Goal: Transaction & Acquisition: Purchase product/service

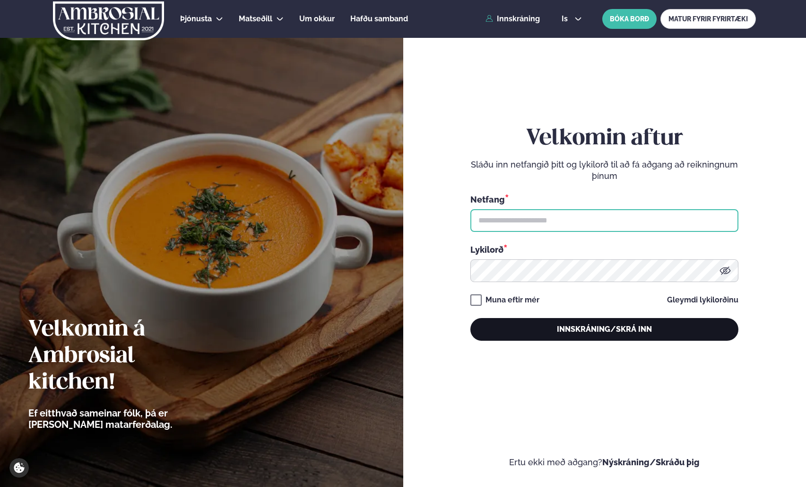
type input "**********"
click at [572, 332] on button "Innskráning/Skrá inn" at bounding box center [605, 329] width 268 height 23
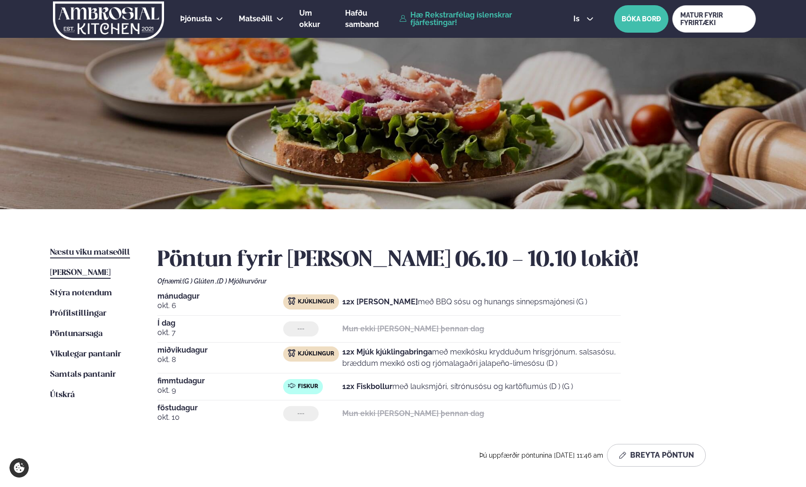
click at [93, 253] on span "Næstu viku matseðill" at bounding box center [90, 252] width 80 height 8
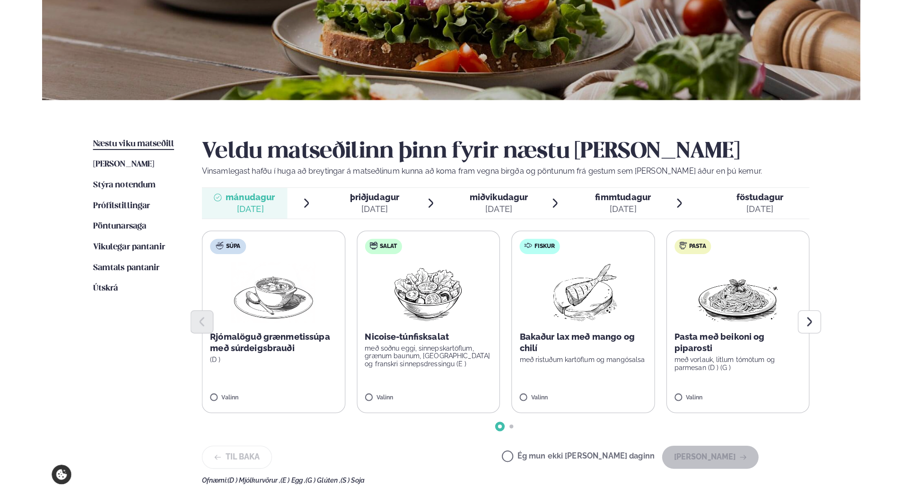
scroll to position [189, 0]
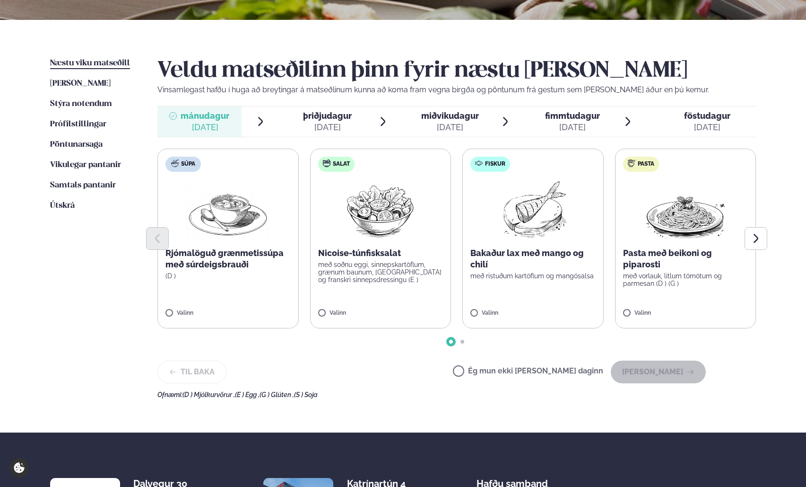
click at [562, 210] on img at bounding box center [533, 209] width 84 height 61
click at [565, 310] on icon at bounding box center [560, 308] width 9 height 9
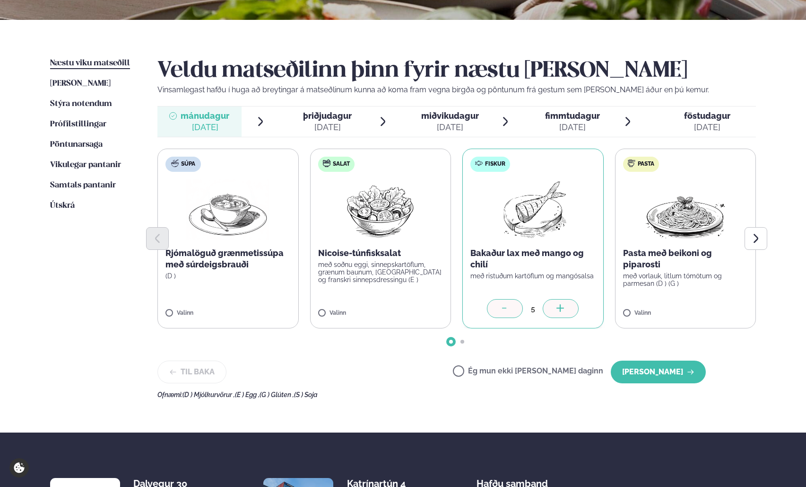
click at [565, 310] on icon at bounding box center [560, 308] width 9 height 9
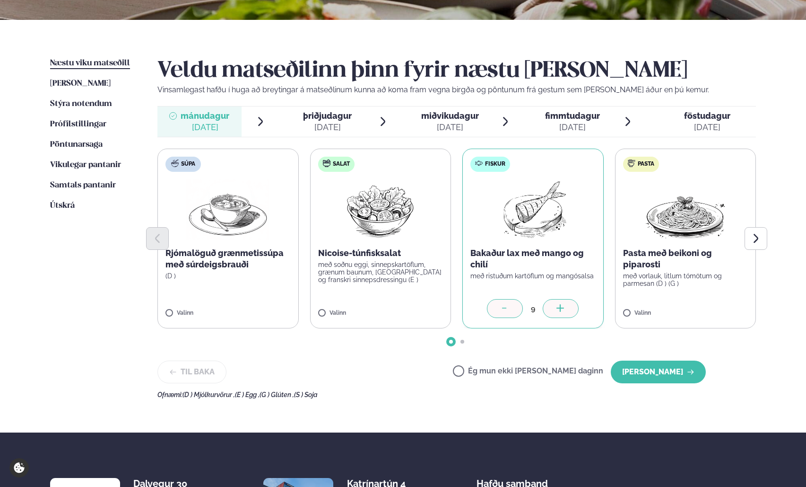
click at [565, 310] on icon at bounding box center [560, 308] width 9 height 9
click at [759, 238] on icon "Next slide" at bounding box center [755, 238] width 11 height 11
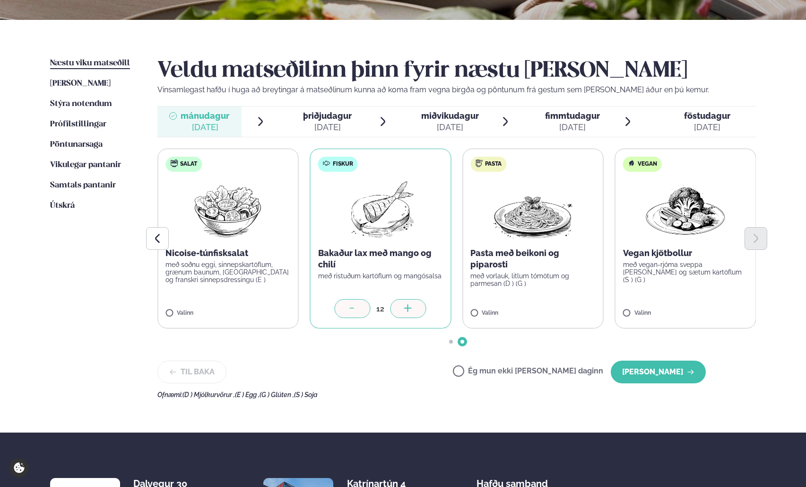
click at [321, 121] on div "þriðjudagur þri." at bounding box center [327, 115] width 49 height 11
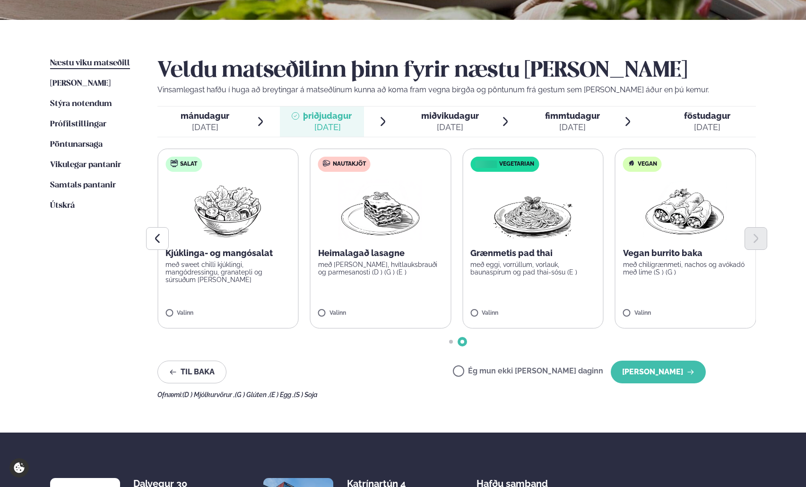
click at [453, 119] on span "miðvikudagur" at bounding box center [450, 116] width 58 height 10
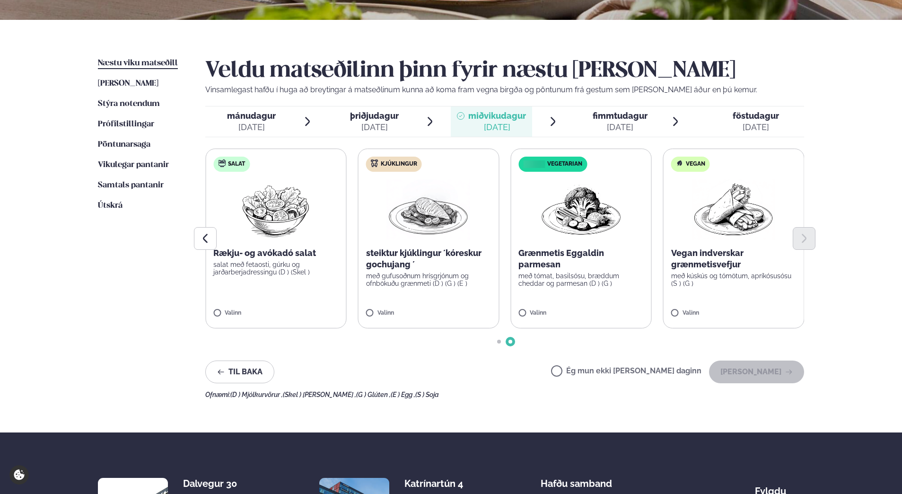
click at [438, 223] on img at bounding box center [428, 209] width 83 height 61
click at [451, 308] on div at bounding box center [456, 308] width 36 height 19
click at [450, 308] on div at bounding box center [456, 308] width 36 height 19
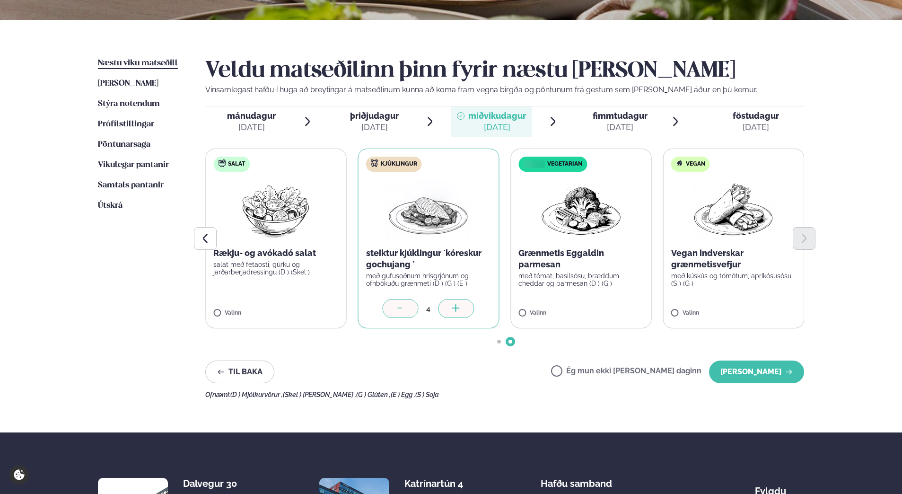
click at [450, 308] on div at bounding box center [456, 308] width 36 height 19
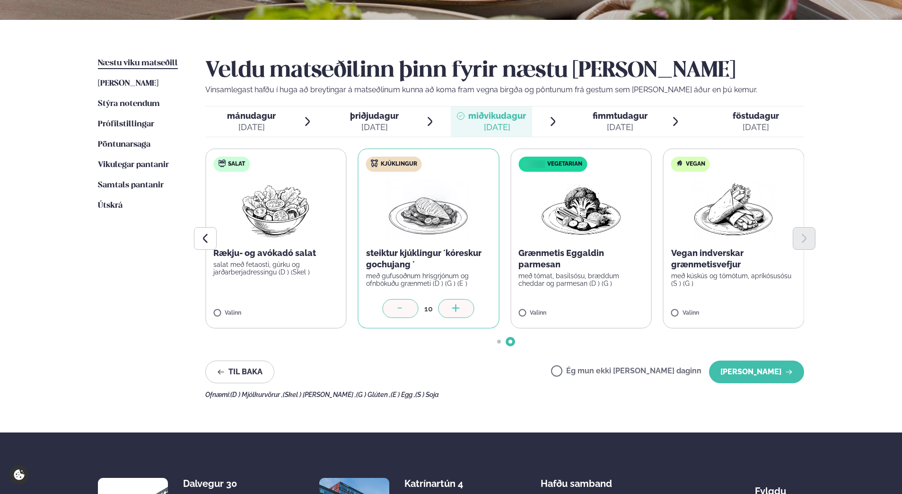
click at [450, 308] on div at bounding box center [456, 308] width 36 height 19
click at [627, 122] on div "[DATE]" at bounding box center [620, 127] width 55 height 11
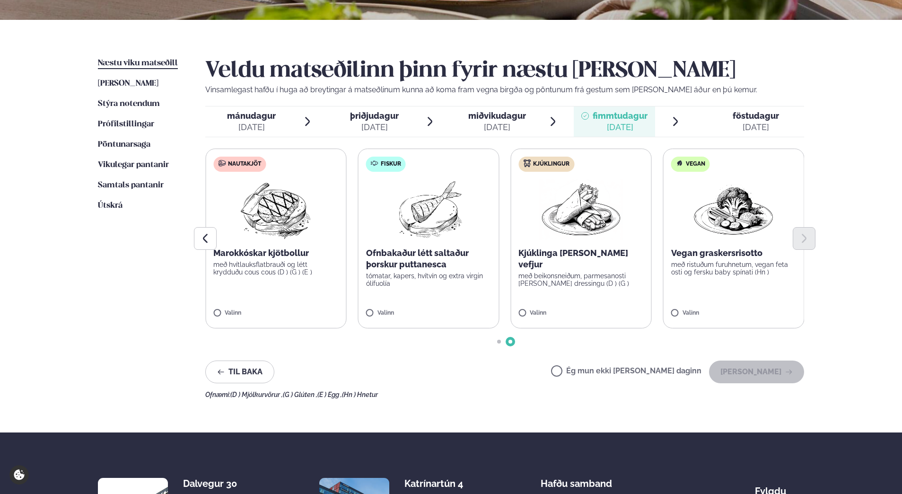
click at [286, 209] on img at bounding box center [276, 209] width 84 height 61
click at [306, 312] on icon at bounding box center [303, 308] width 9 height 9
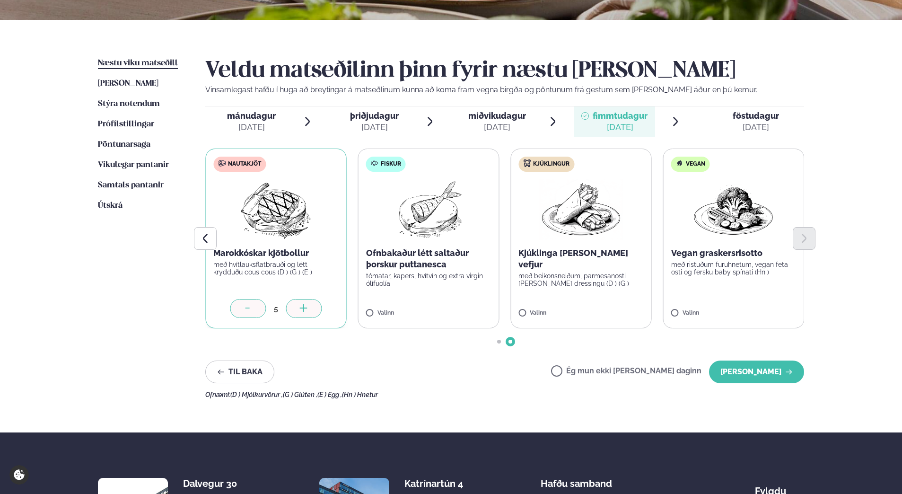
click at [306, 312] on icon at bounding box center [303, 308] width 9 height 9
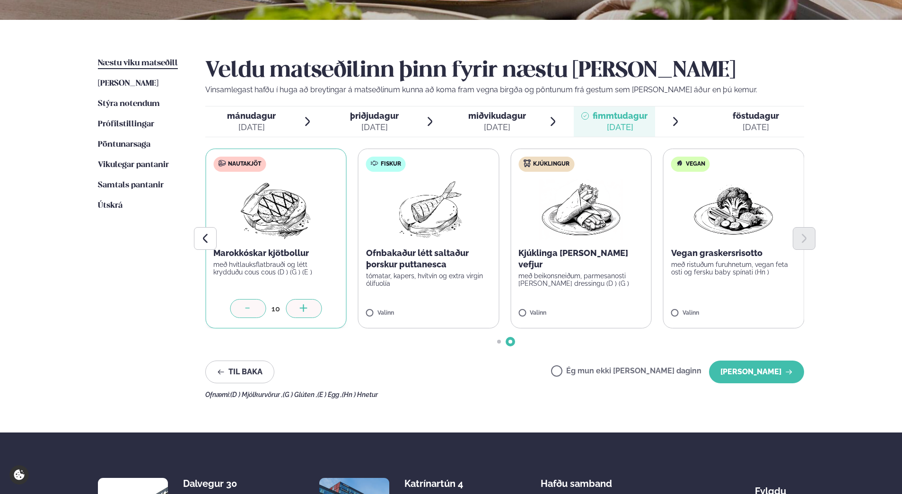
click at [306, 312] on icon at bounding box center [303, 308] width 9 height 9
click at [303, 307] on icon at bounding box center [303, 308] width 1 height 8
click at [757, 118] on span "föstudagur" at bounding box center [756, 116] width 46 height 10
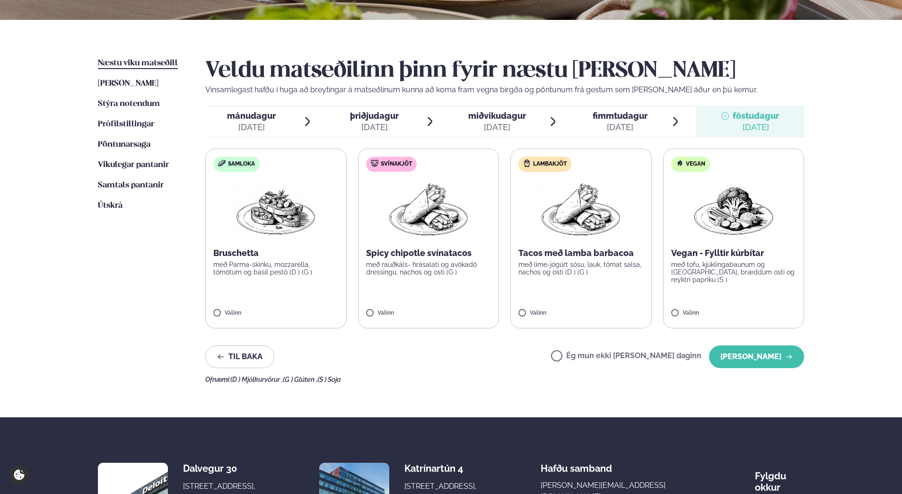
click at [266, 119] on span "mánudagur" at bounding box center [251, 116] width 49 height 10
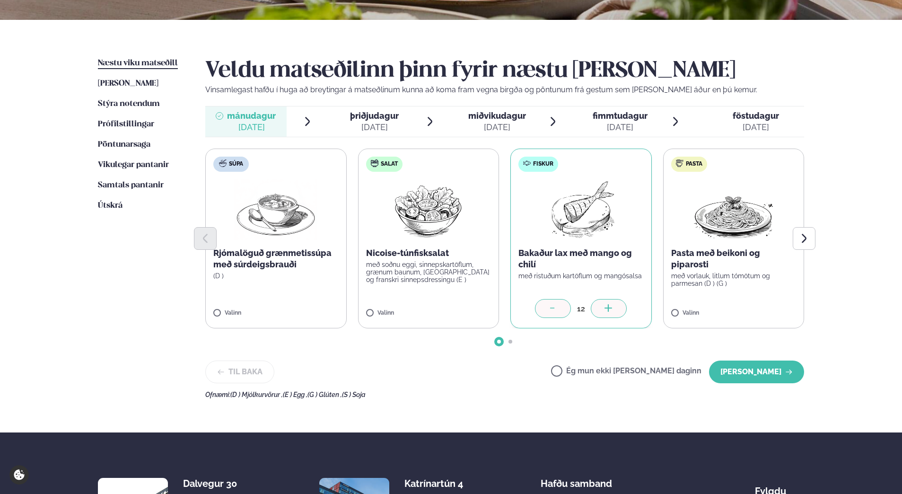
click at [367, 120] on span "þriðjudagur" at bounding box center [374, 116] width 49 height 10
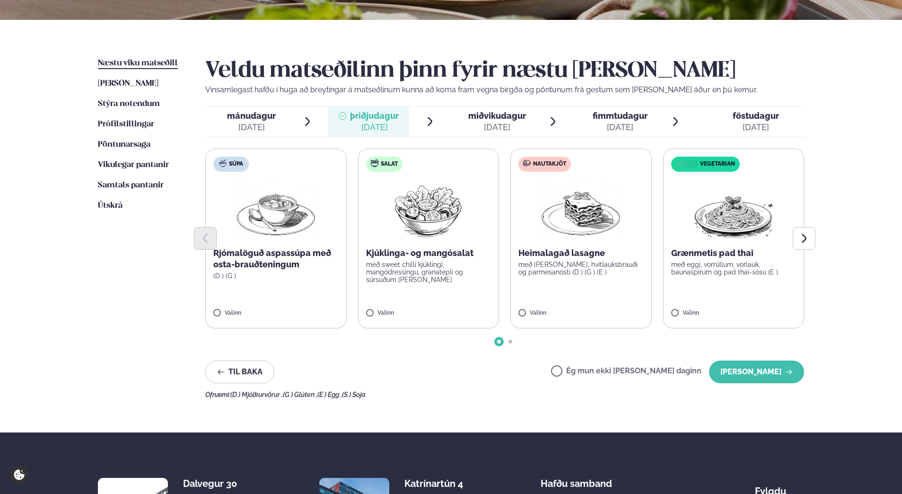
click at [491, 118] on span "miðvikudagur" at bounding box center [497, 116] width 58 height 10
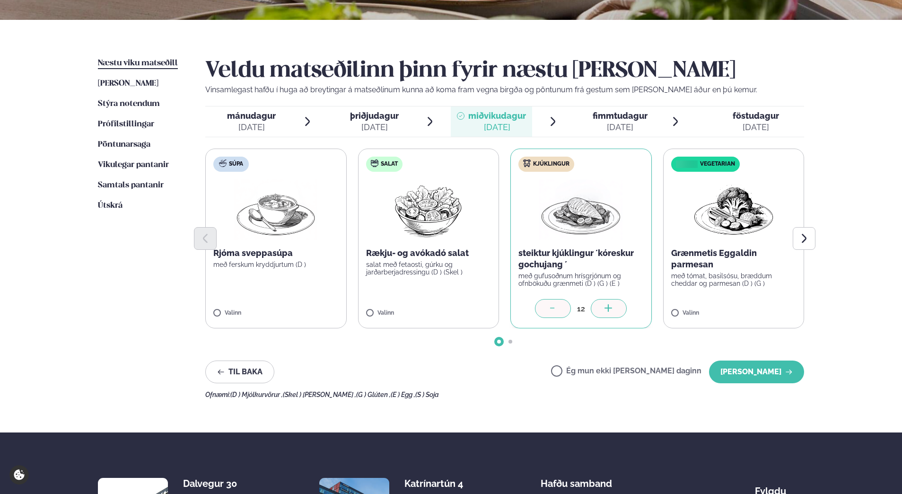
click at [614, 299] on div at bounding box center [609, 308] width 36 height 19
click at [619, 118] on span "fimmtudagur" at bounding box center [620, 116] width 55 height 10
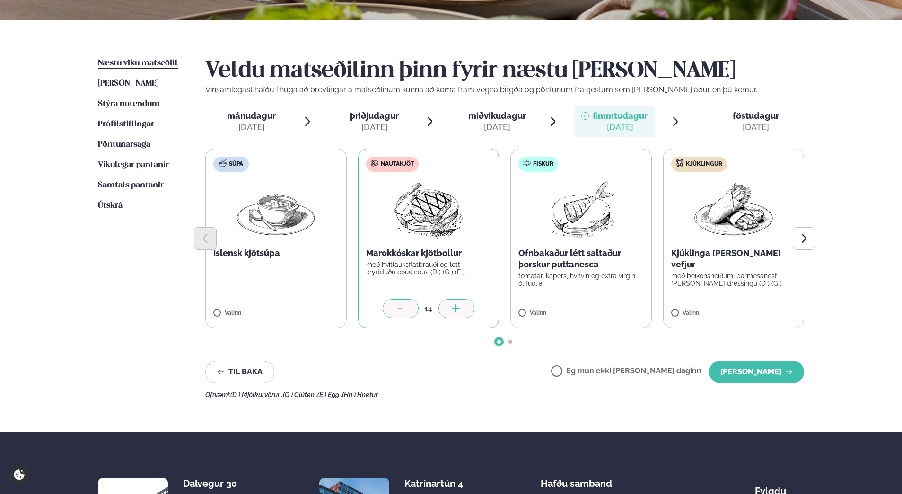
click at [762, 113] on span "föstudagur" at bounding box center [756, 116] width 46 height 10
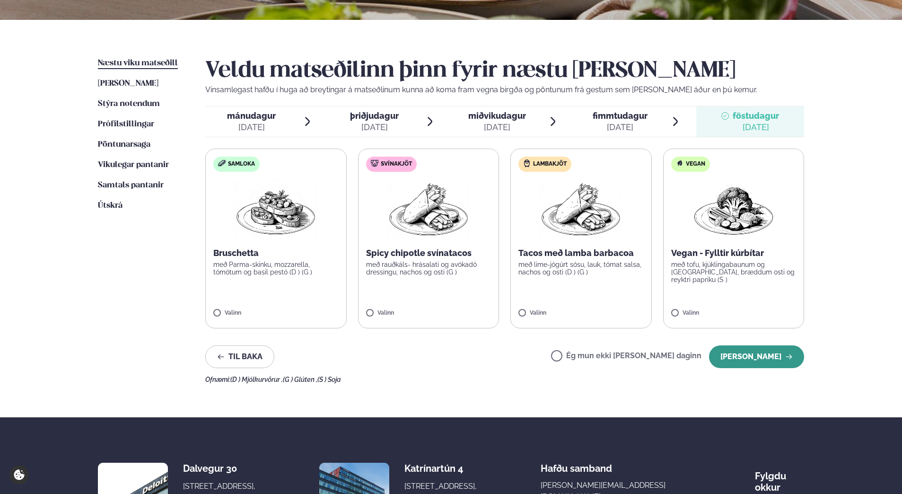
click at [780, 352] on button "[PERSON_NAME]" at bounding box center [756, 356] width 95 height 23
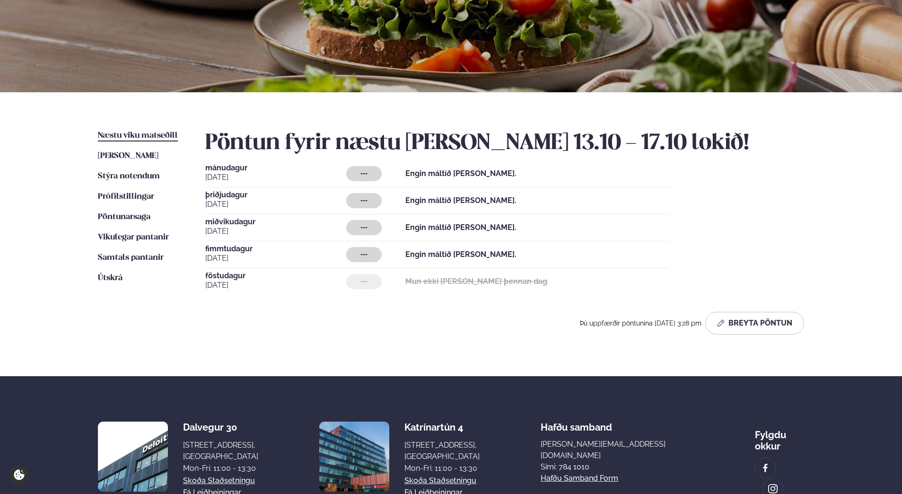
scroll to position [0, 0]
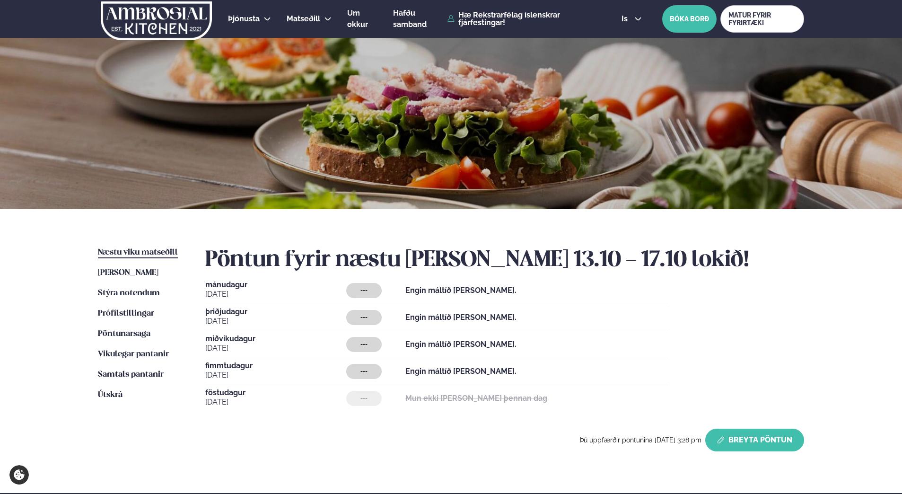
click at [780, 435] on button "Breyta Pöntun" at bounding box center [754, 439] width 99 height 23
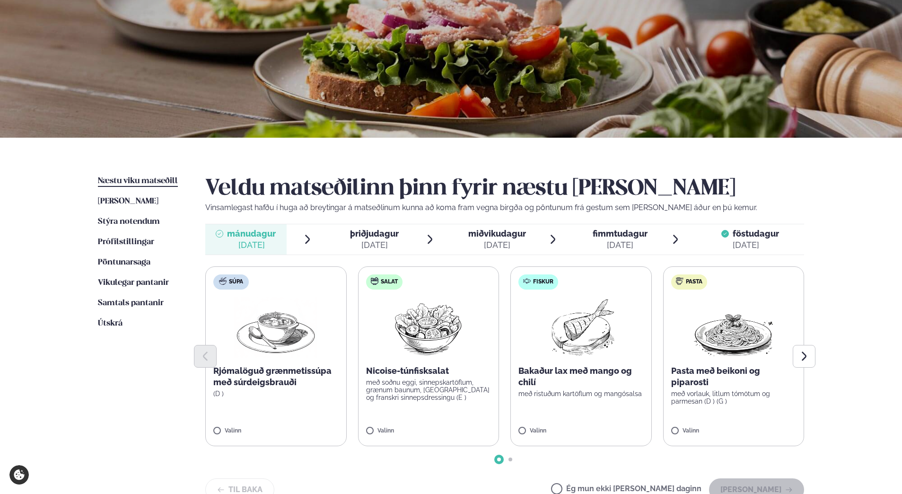
scroll to position [189, 0]
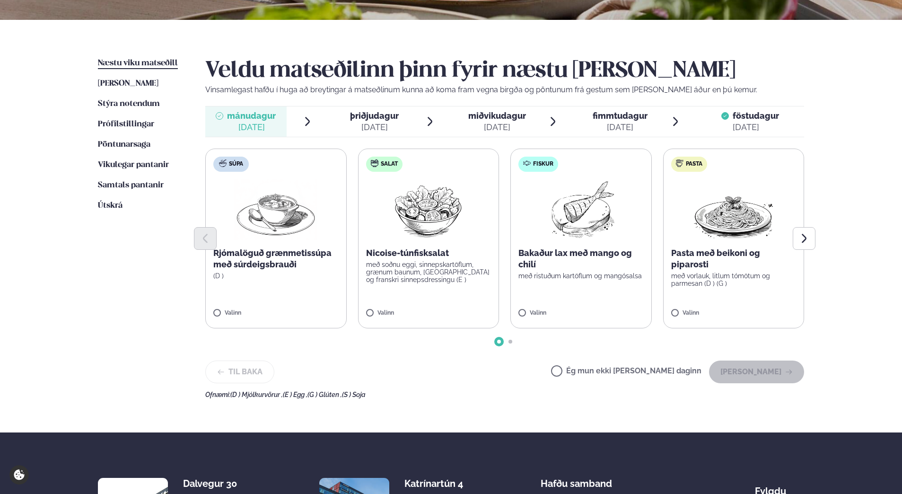
click at [240, 117] on span "mánudagur" at bounding box center [251, 116] width 49 height 10
click at [604, 298] on label "Fiskur Bakaður lax með mango og chilí með ristuðum kartöflum og mangósalsa Vali…" at bounding box center [580, 238] width 141 height 180
click at [609, 307] on icon at bounding box center [608, 308] width 1 height 8
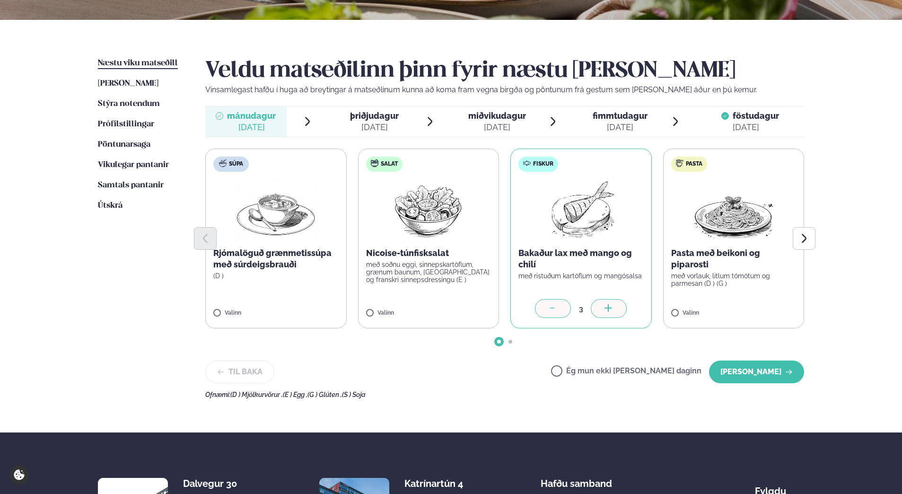
click at [609, 307] on icon at bounding box center [608, 308] width 1 height 8
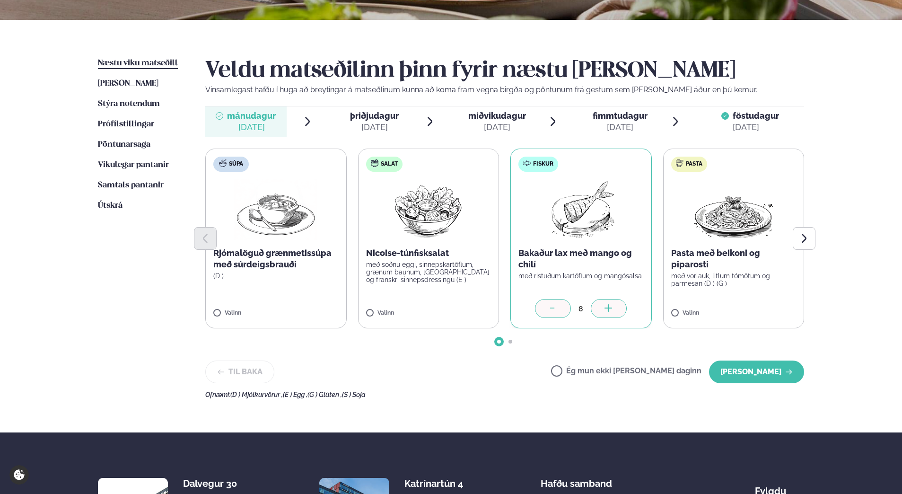
click at [609, 307] on icon at bounding box center [608, 308] width 1 height 8
click at [752, 375] on button "[PERSON_NAME]" at bounding box center [756, 371] width 95 height 23
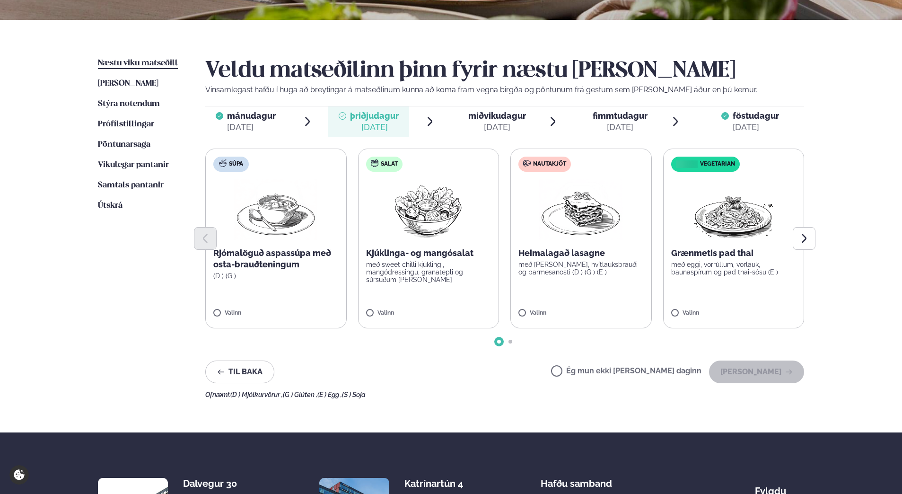
click at [625, 378] on div "Ég mun ekki [PERSON_NAME] daginn [PERSON_NAME]" at bounding box center [677, 371] width 253 height 23
click at [633, 371] on label "Ég mun ekki [PERSON_NAME] daginn" at bounding box center [626, 372] width 150 height 10
click at [772, 374] on button "[PERSON_NAME]" at bounding box center [756, 371] width 95 height 23
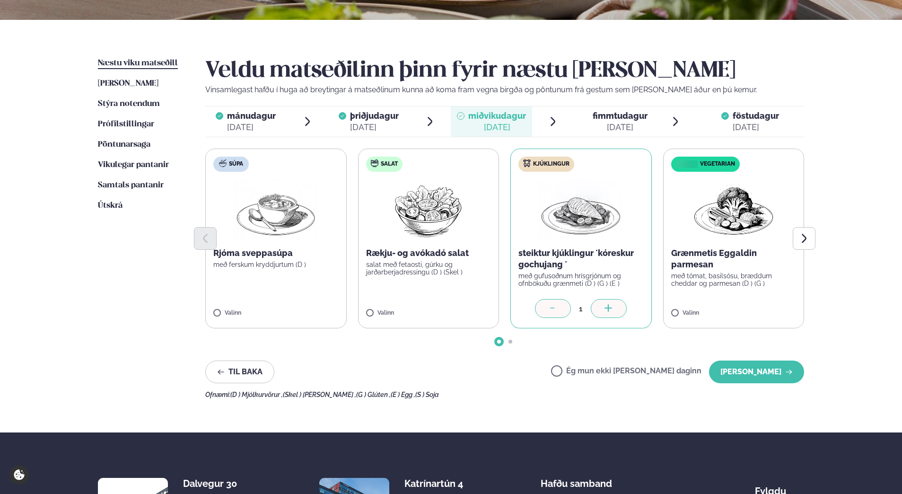
click at [602, 305] on div at bounding box center [609, 308] width 36 height 19
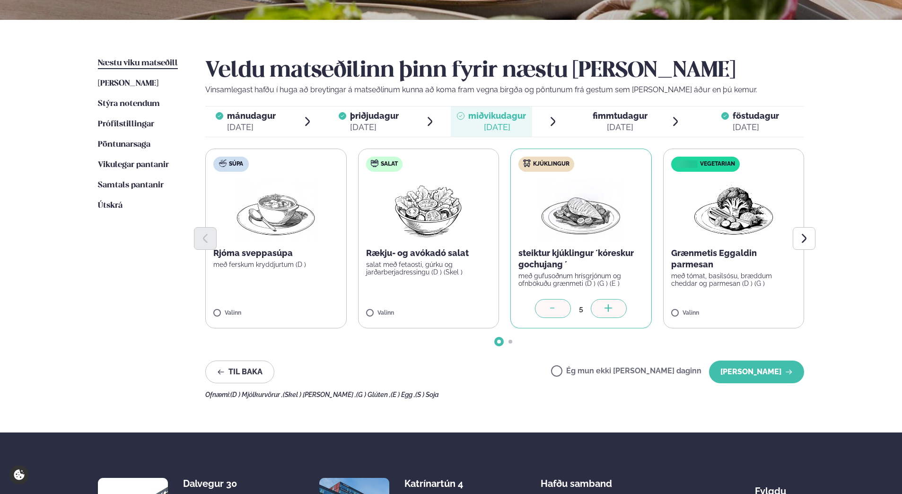
click at [602, 305] on div at bounding box center [609, 308] width 36 height 19
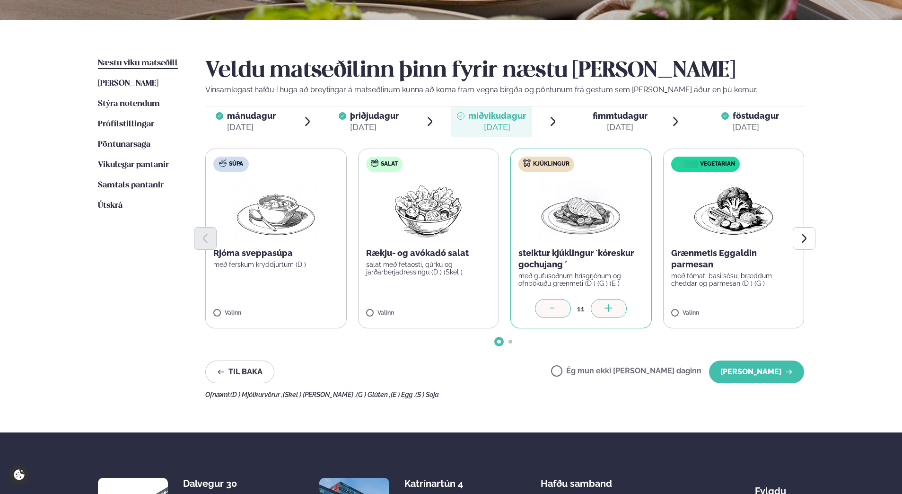
click at [602, 305] on div at bounding box center [609, 308] width 36 height 19
click at [771, 376] on button "[PERSON_NAME]" at bounding box center [756, 371] width 95 height 23
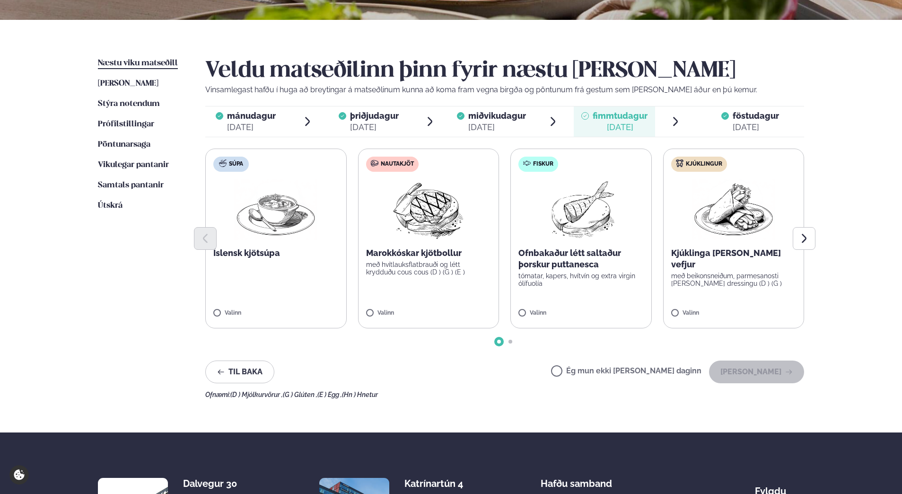
click at [454, 237] on div at bounding box center [504, 238] width 599 height 23
click at [437, 206] on img at bounding box center [428, 209] width 84 height 61
click at [457, 305] on icon at bounding box center [456, 308] width 9 height 9
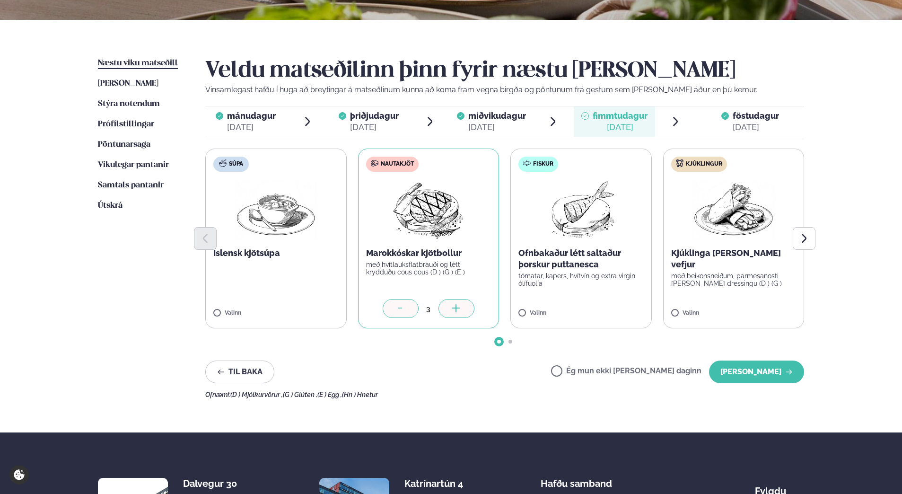
click at [457, 305] on icon at bounding box center [456, 308] width 9 height 9
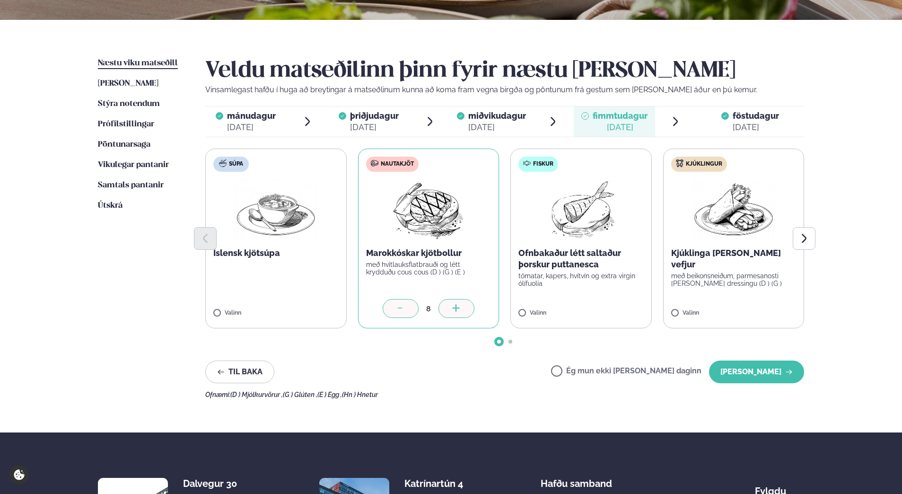
click at [457, 305] on icon at bounding box center [456, 308] width 9 height 9
click at [801, 238] on icon "Next slide" at bounding box center [803, 238] width 11 height 11
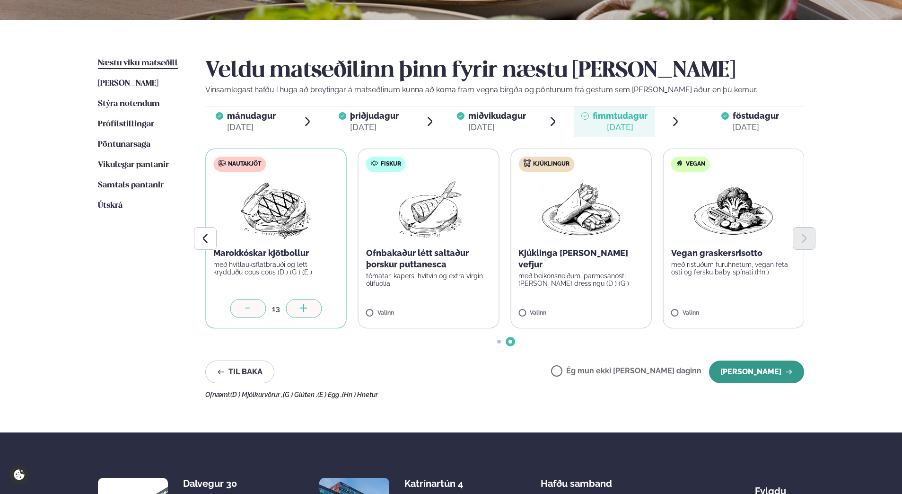
click at [770, 370] on button "[PERSON_NAME]" at bounding box center [756, 371] width 95 height 23
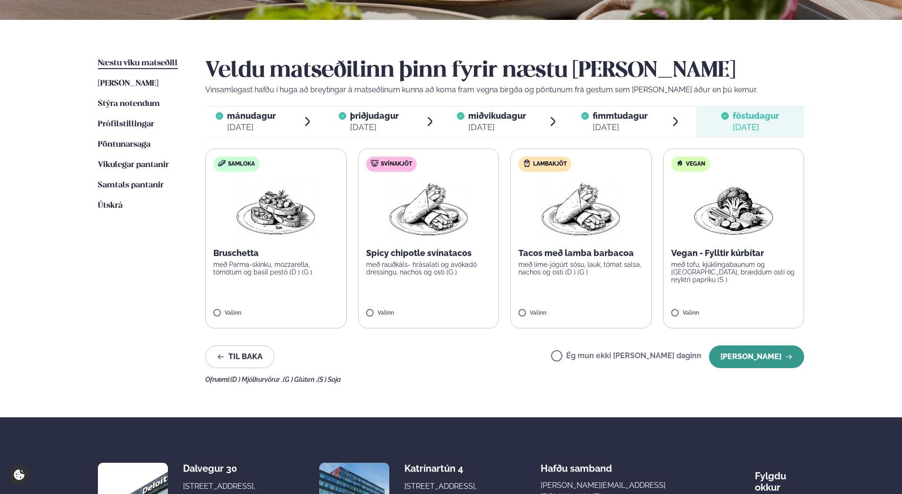
click at [749, 355] on button "[PERSON_NAME]" at bounding box center [756, 356] width 95 height 23
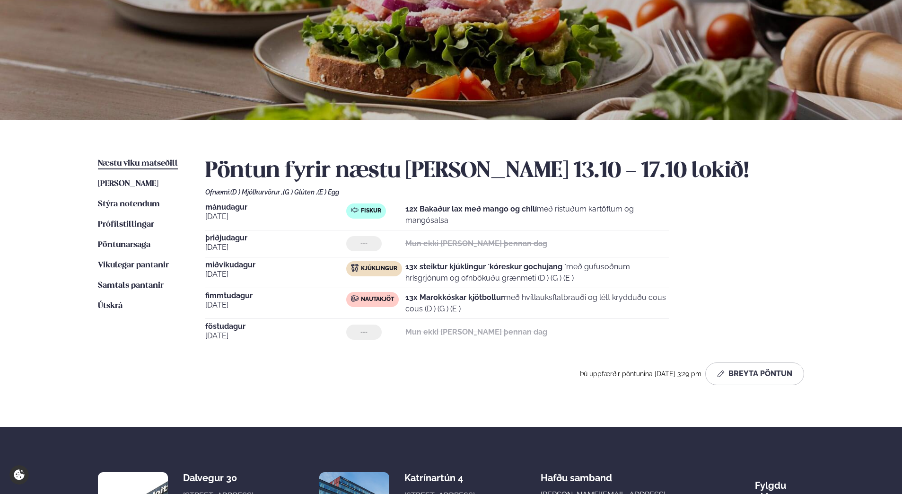
scroll to position [0, 0]
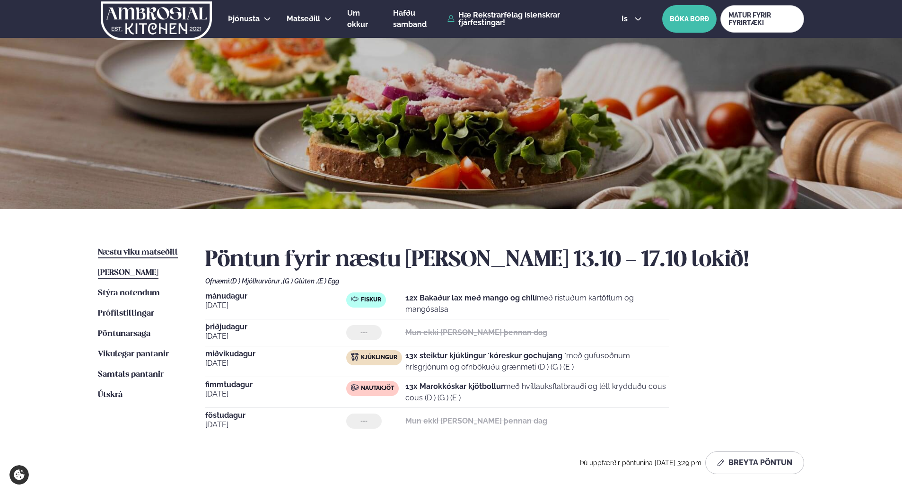
click at [158, 271] on span "[PERSON_NAME]" at bounding box center [128, 273] width 61 height 8
